Goal: Navigation & Orientation: Find specific page/section

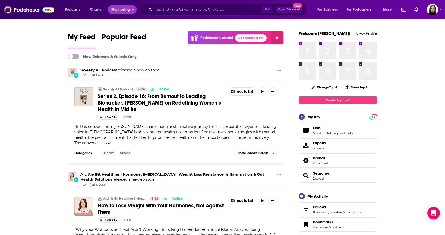
click at [126, 7] on span "Monitoring" at bounding box center [120, 9] width 19 height 7
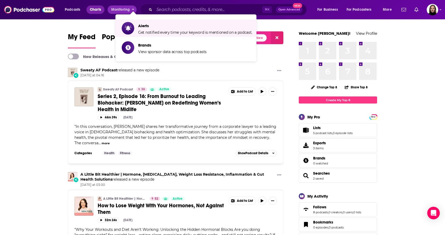
click at [96, 11] on span "Charts" at bounding box center [95, 9] width 11 height 7
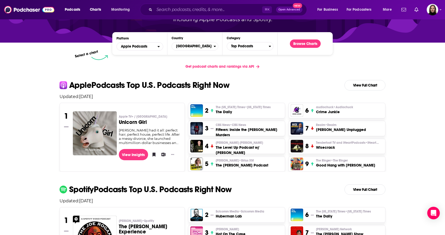
scroll to position [58, 0]
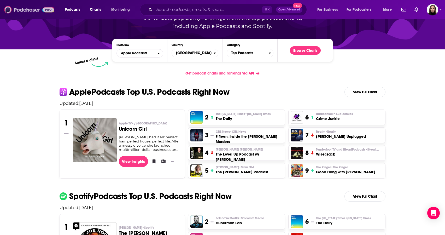
click at [36, 10] on img at bounding box center [29, 10] width 50 height 10
